Goal: Information Seeking & Learning: Learn about a topic

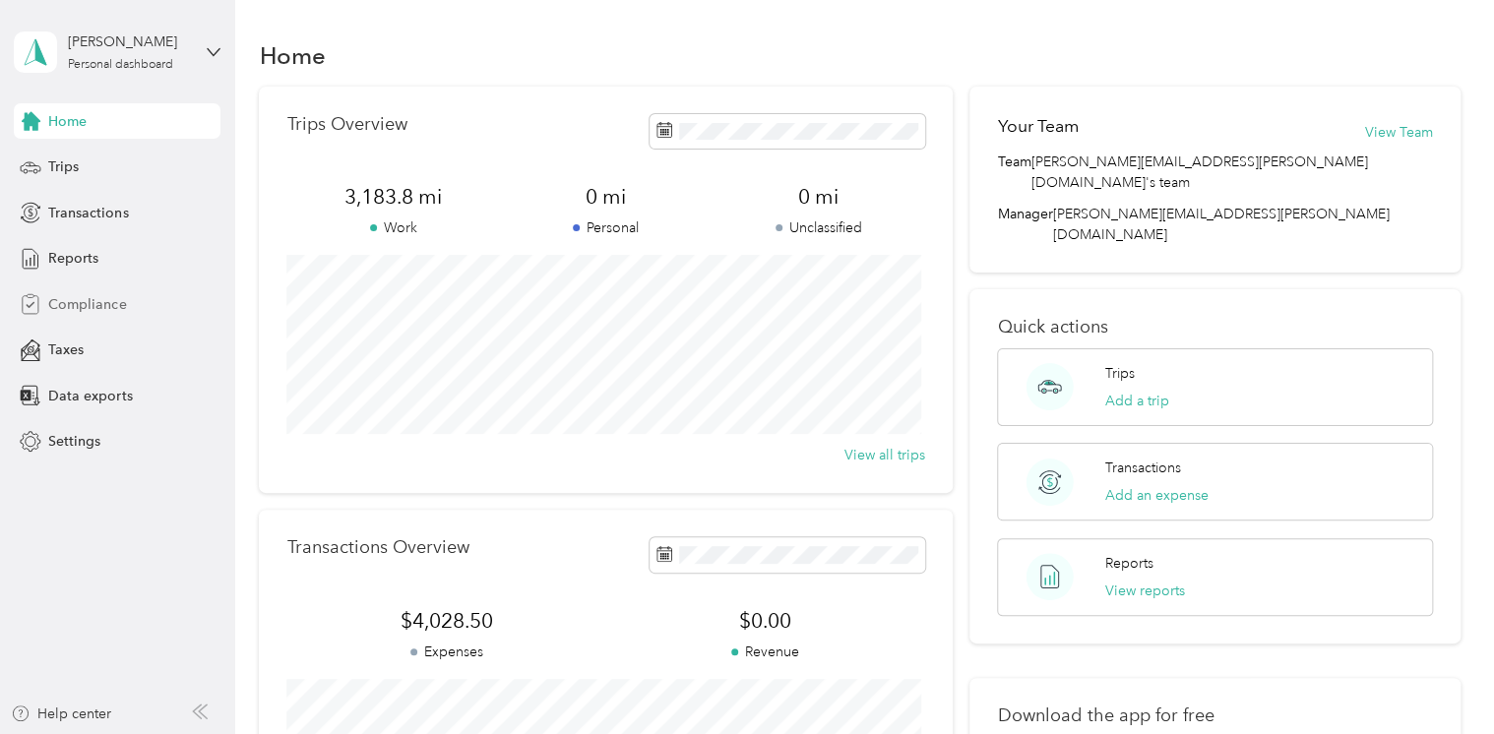
click at [81, 303] on span "Compliance" at bounding box center [87, 304] width 78 height 21
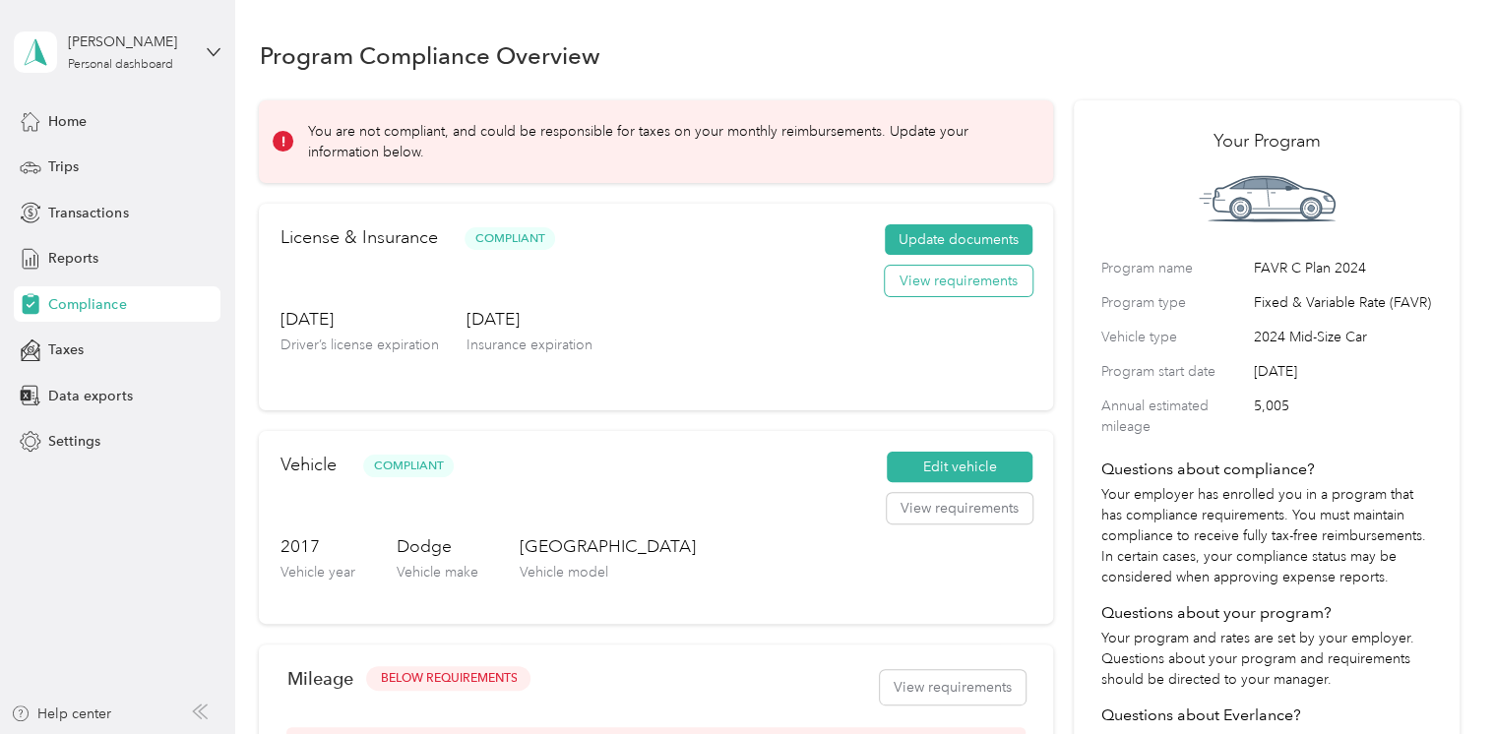
click at [914, 281] on button "View requirements" at bounding box center [959, 281] width 148 height 31
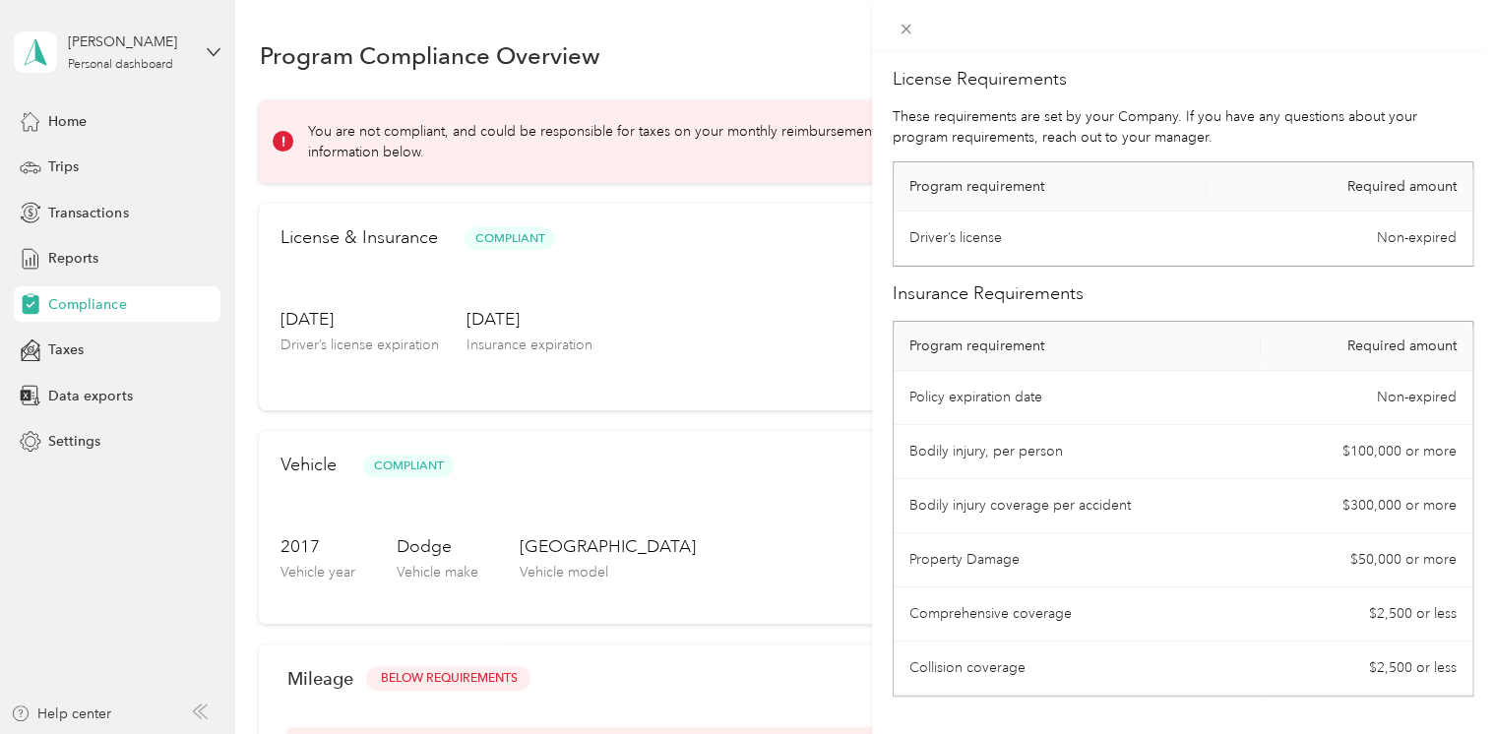
click at [670, 315] on div "License Requirements These requirements are set by your Company. If you have an…" at bounding box center [747, 367] width 1494 height 734
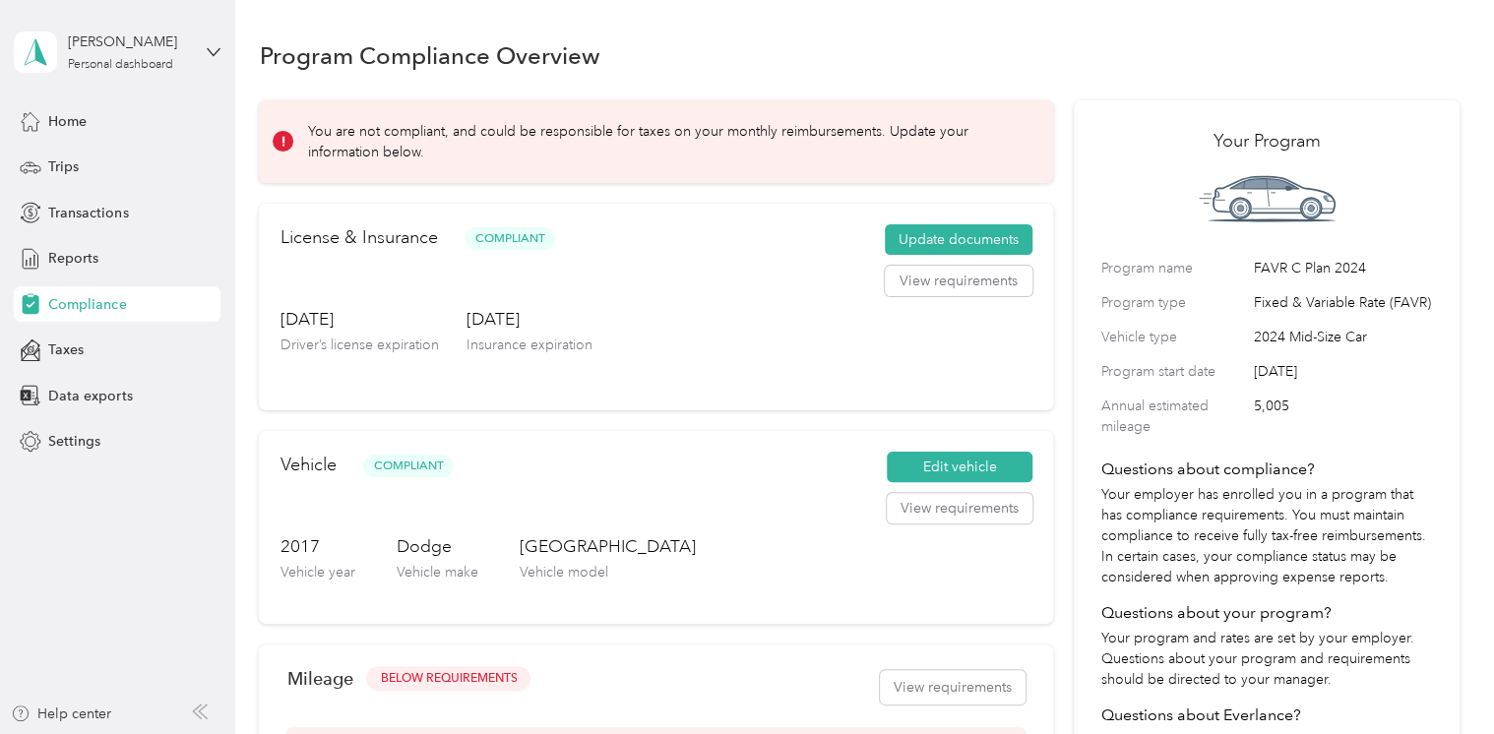
scroll to position [210, 0]
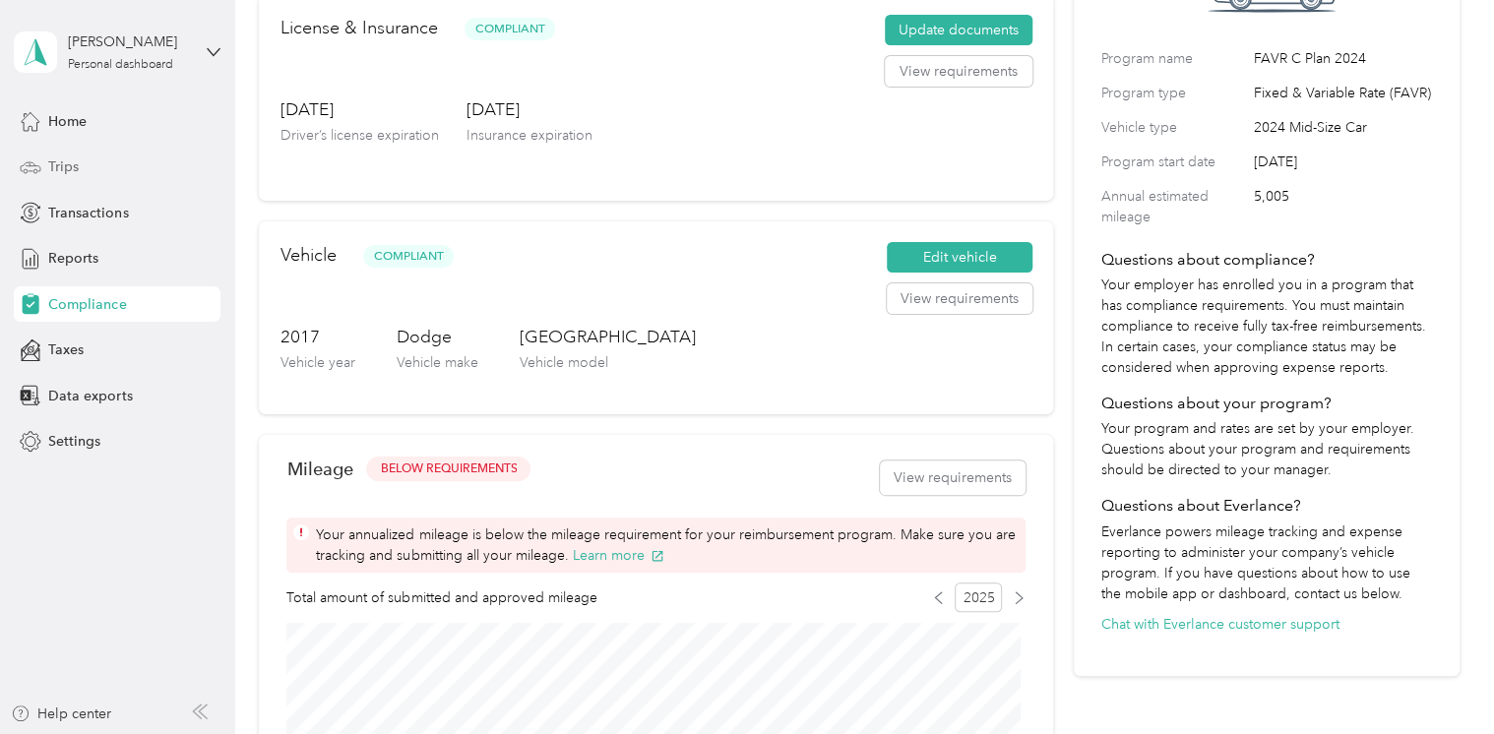
click at [72, 171] on span "Trips" at bounding box center [63, 166] width 31 height 21
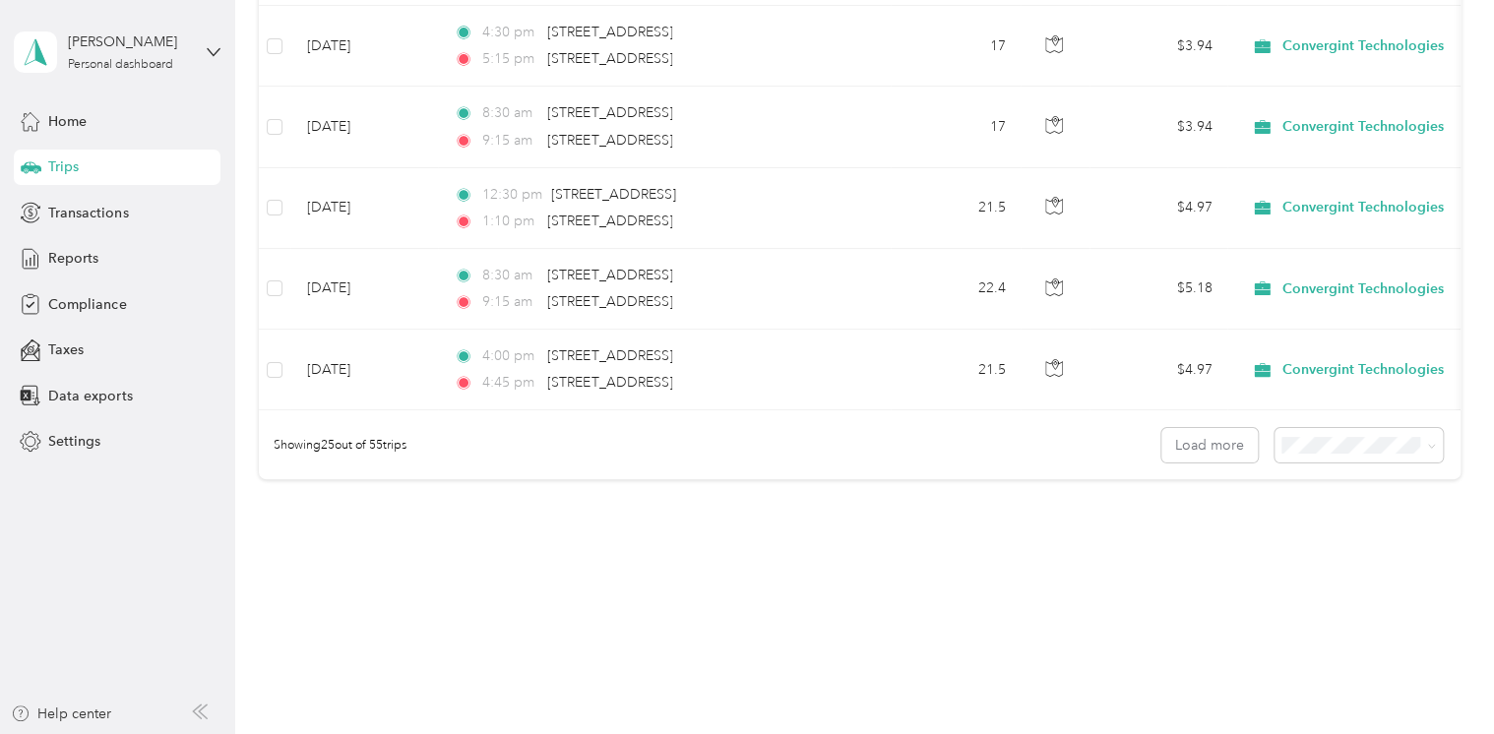
scroll to position [1951, 0]
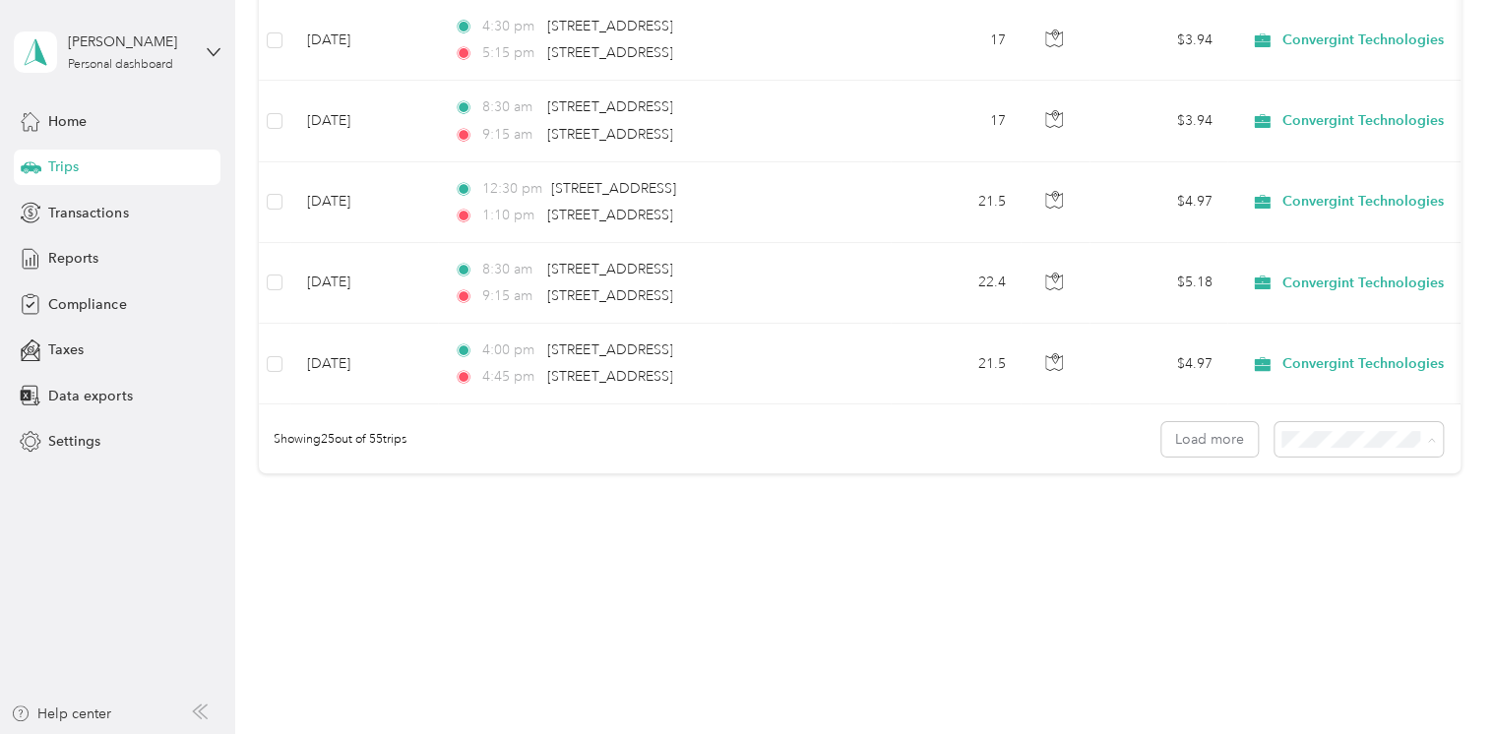
click at [1327, 516] on span "50 per load" at bounding box center [1319, 519] width 73 height 17
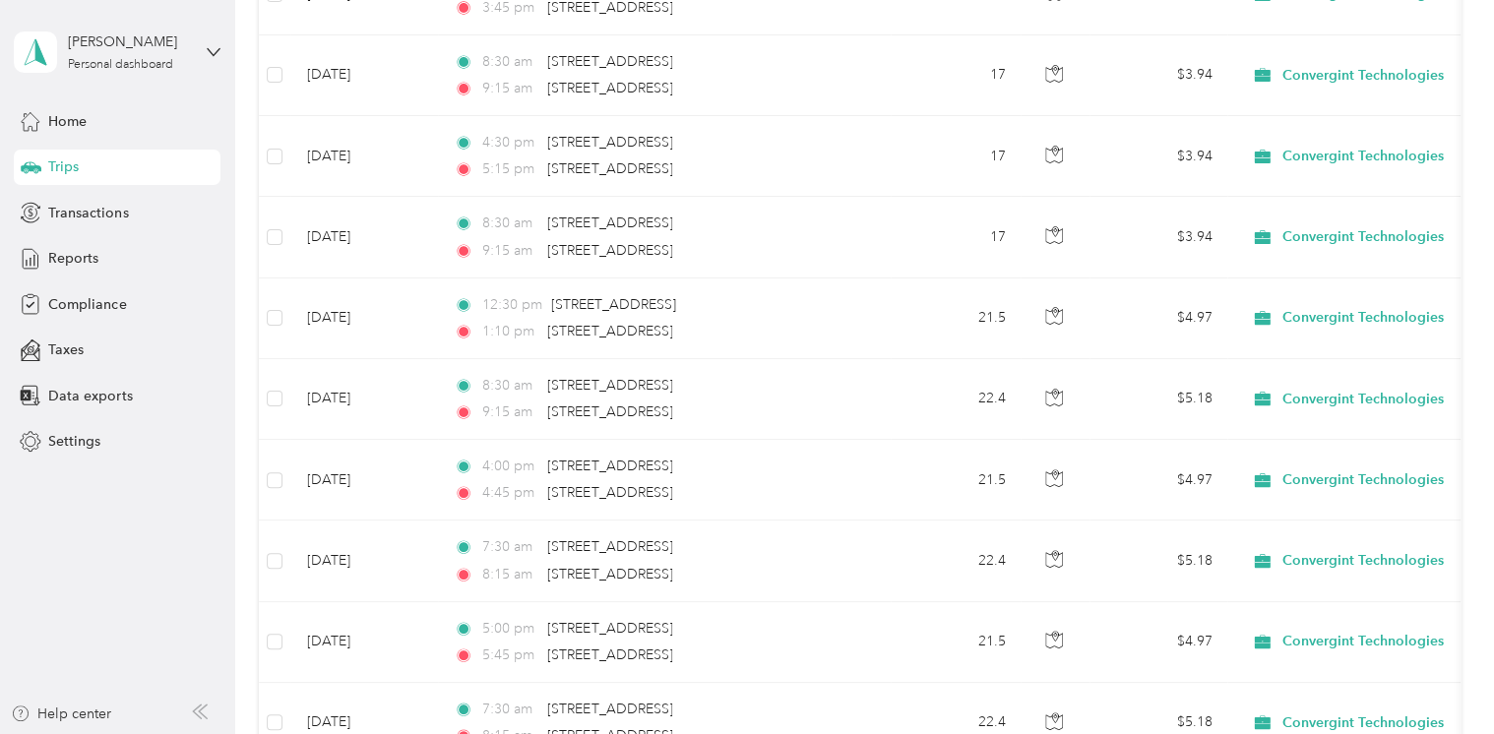
scroll to position [1856, 0]
